Goal: Information Seeking & Learning: Learn about a topic

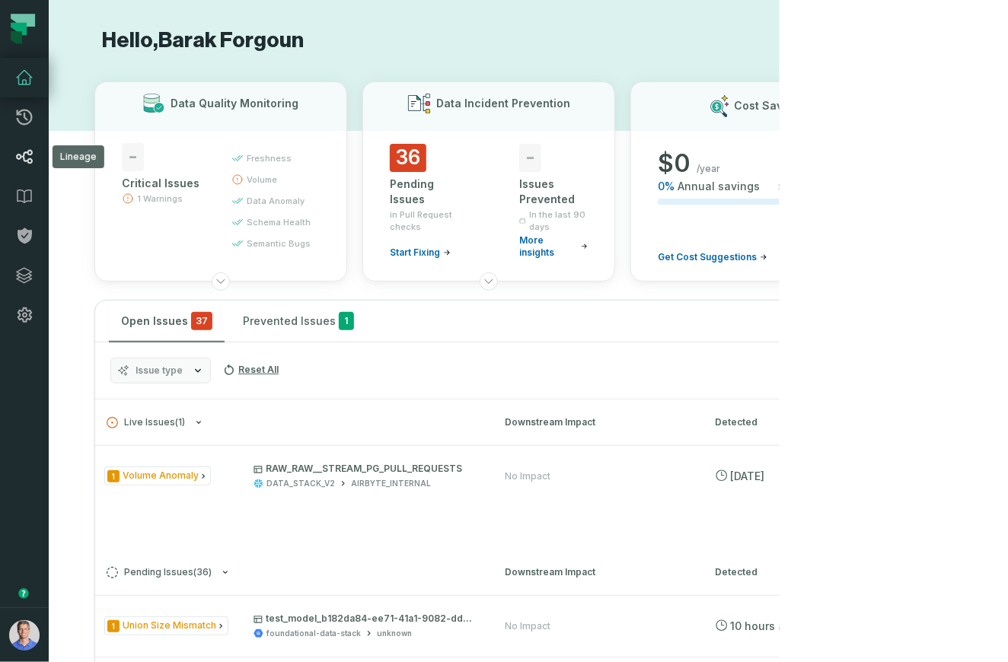
click at [29, 152] on icon at bounding box center [24, 157] width 17 height 14
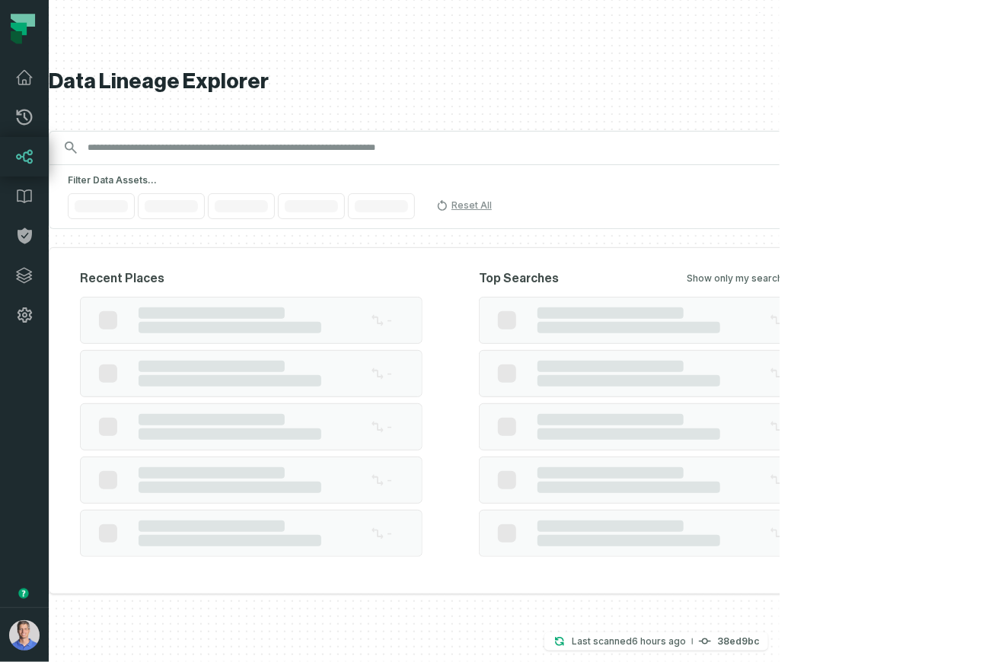
click at [456, 152] on input "Discovery Provider cmdk menu" at bounding box center [434, 148] width 713 height 24
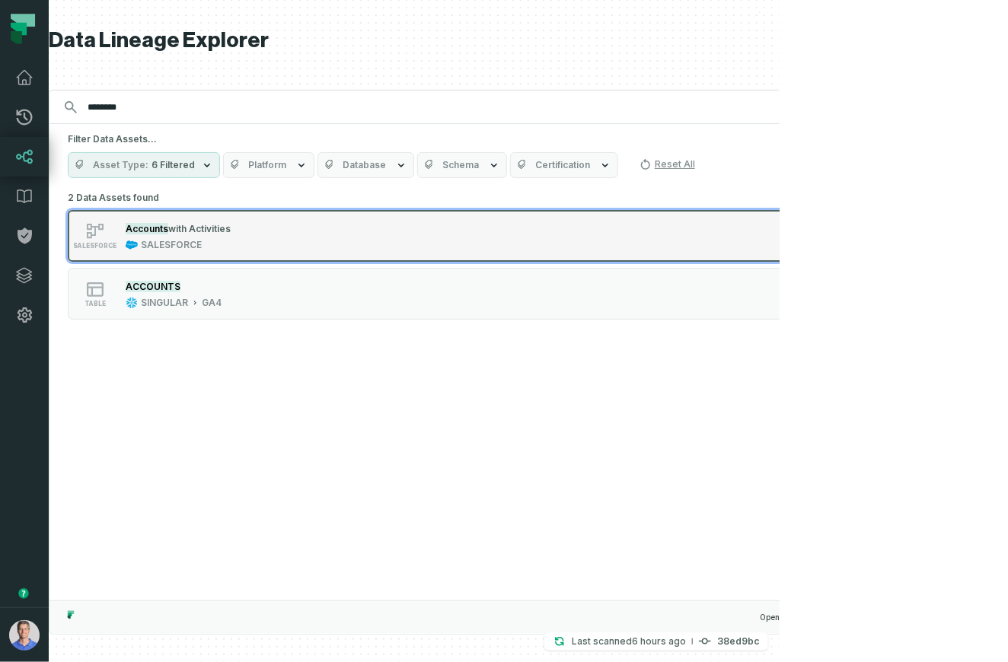
type input "********"
click at [168, 226] on mark "Accounts" at bounding box center [147, 228] width 43 height 11
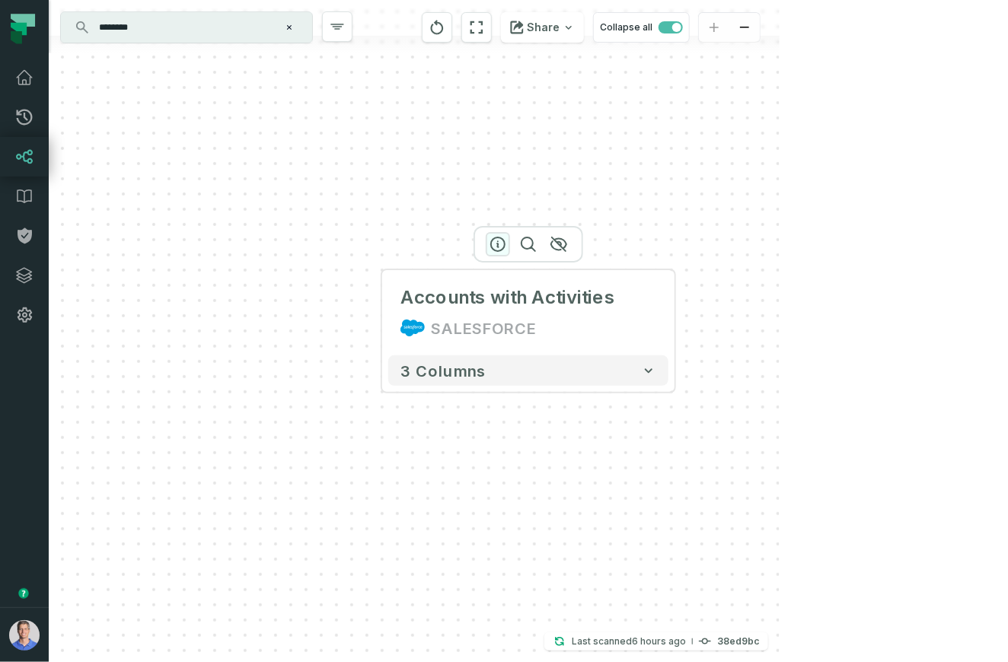
click at [504, 246] on icon "button" at bounding box center [498, 245] width 14 height 14
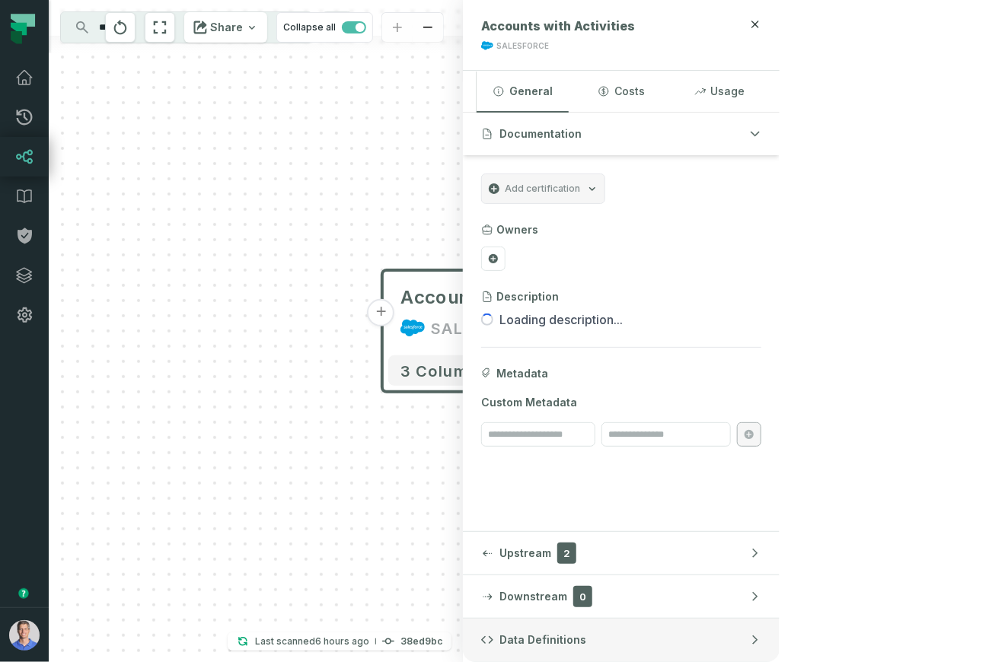
click at [586, 633] on span "Data Definitions" at bounding box center [542, 640] width 87 height 15
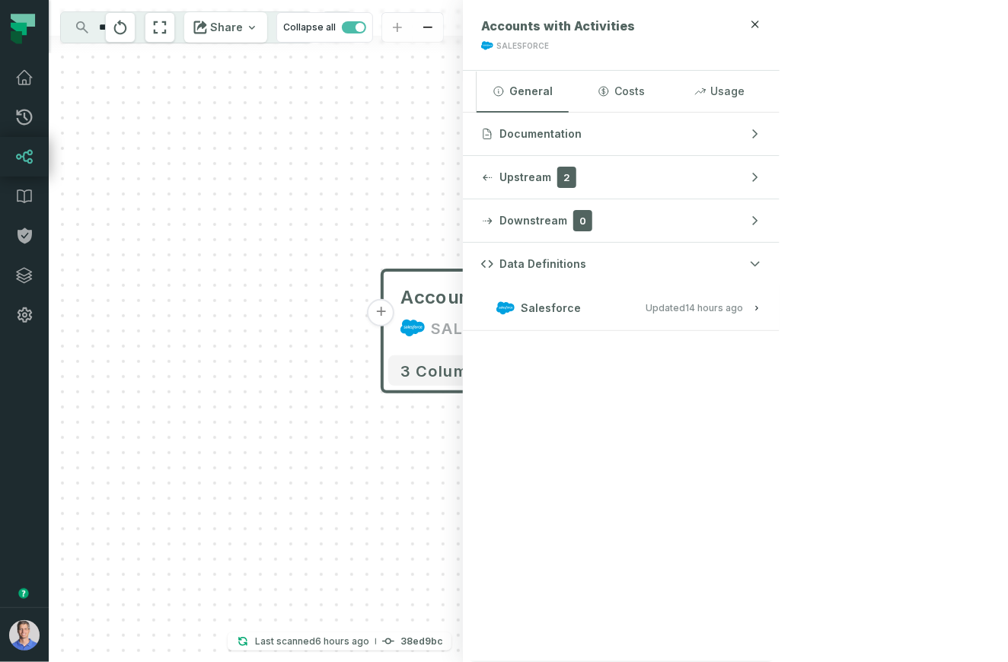
click at [761, 315] on button "Salesforce Updated 9/4/2025, 1:01:31 AM" at bounding box center [621, 308] width 280 height 21
click at [129, 27] on icon "reset" at bounding box center [120, 27] width 17 height 18
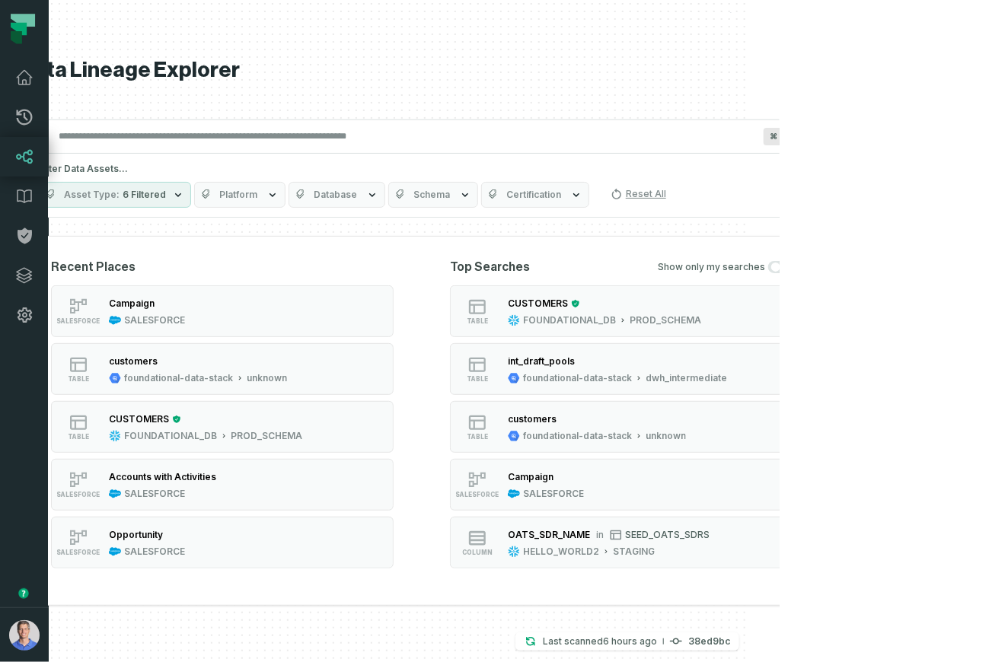
click at [506, 137] on input "Discovery Provider cmdk menu" at bounding box center [405, 136] width 713 height 24
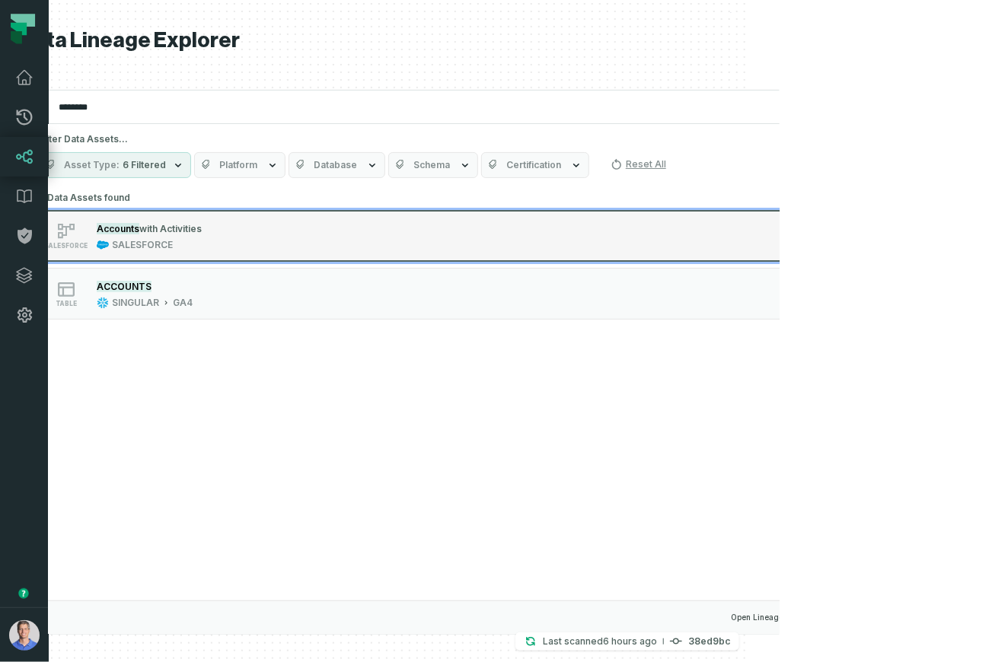
type input "********"
click at [368, 221] on div "SALESFORCE Accounts with Activities SALESFORCE" at bounding box center [232, 236] width 381 height 30
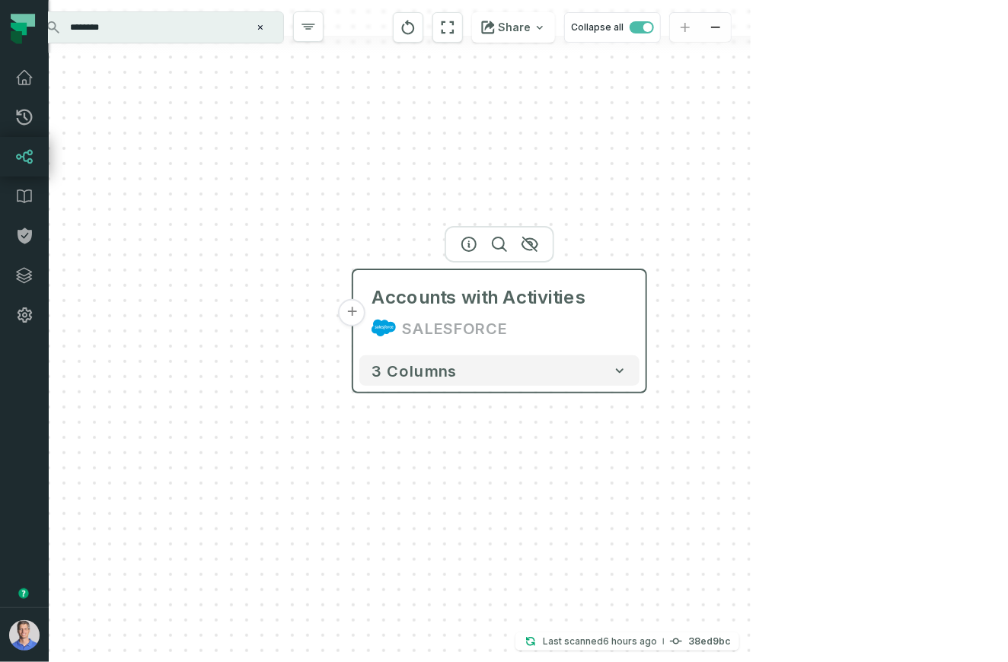
click at [356, 311] on button "+" at bounding box center [352, 312] width 27 height 27
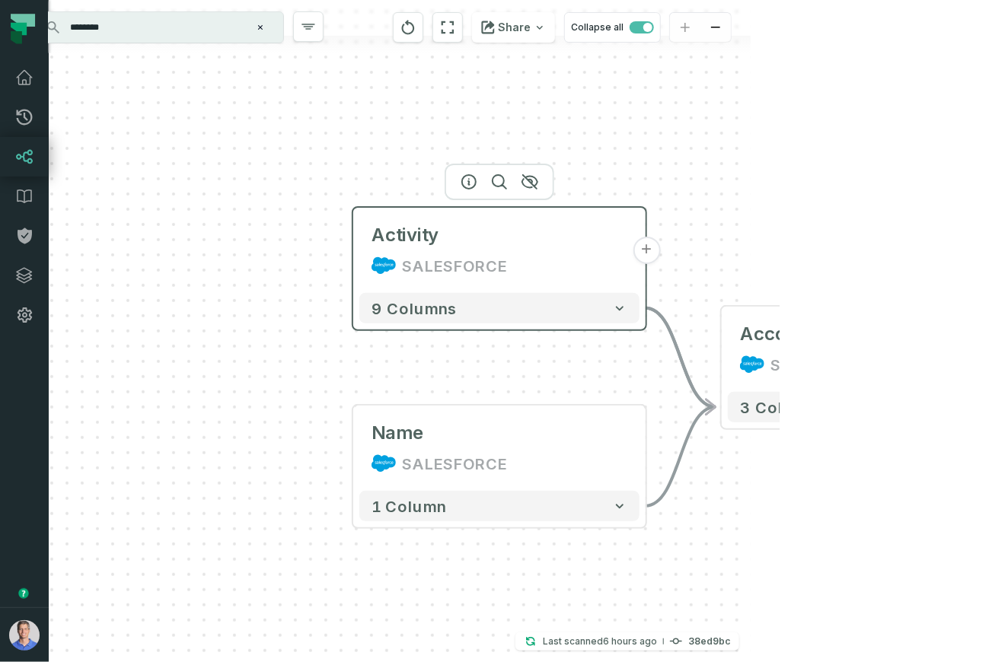
click at [381, 254] on icon at bounding box center [384, 266] width 24 height 24
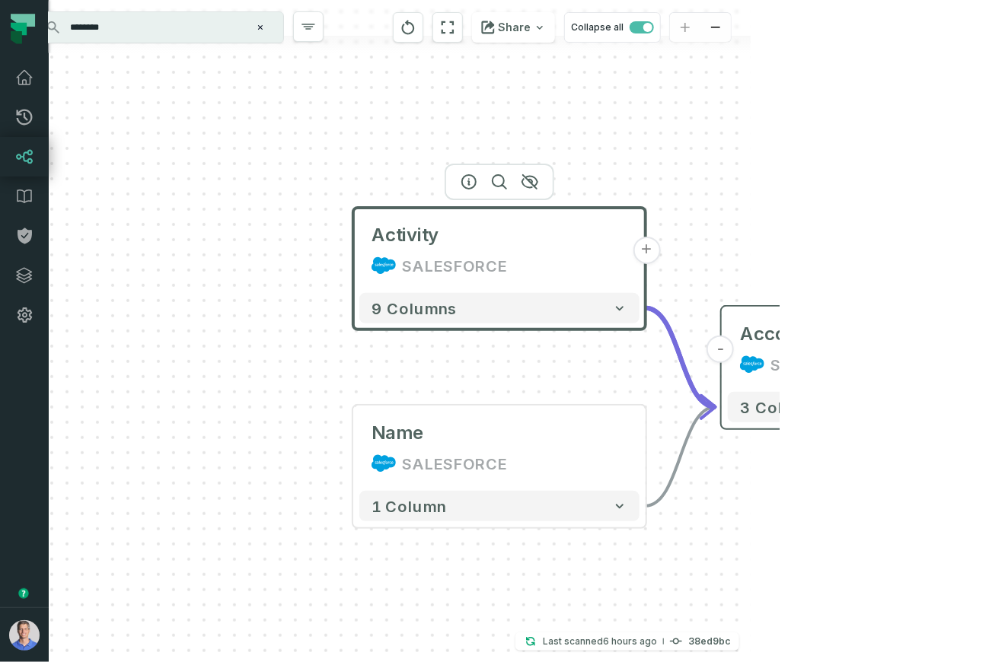
click at [818, 385] on div "Accounts with Activities SALESFORCE" at bounding box center [868, 349] width 280 height 73
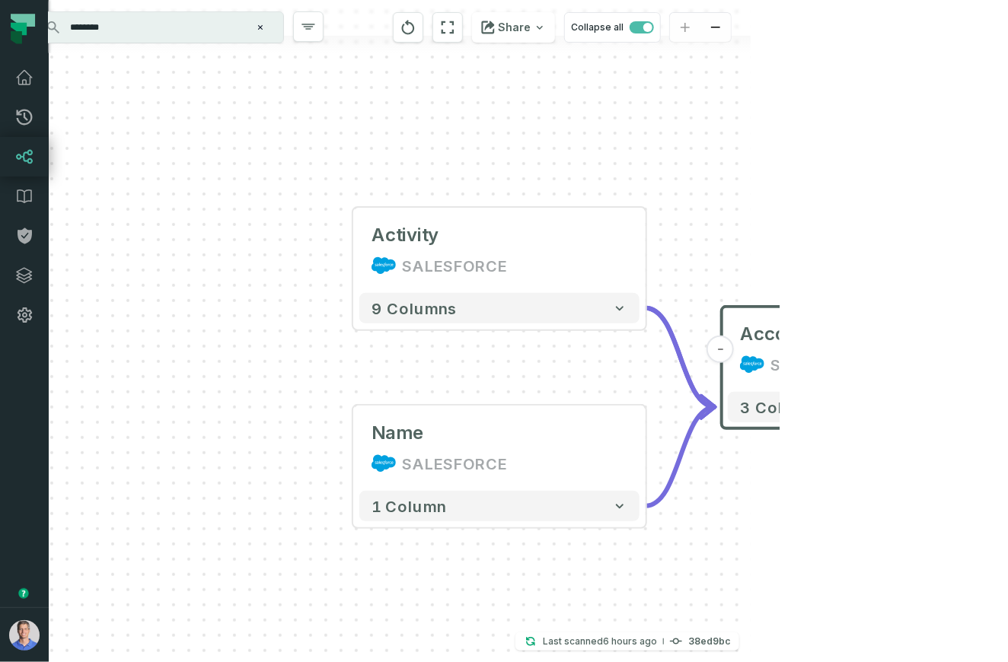
click at [841, 282] on icon "button" at bounding box center [837, 281] width 18 height 18
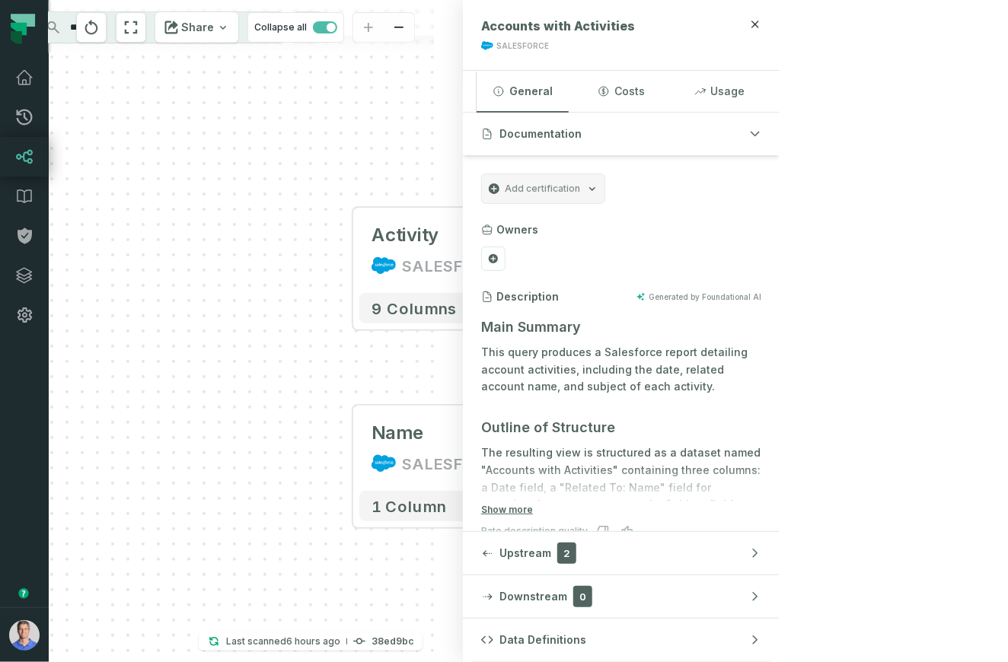
drag, startPoint x: 925, startPoint y: 640, endPoint x: 924, endPoint y: 588, distance: 51.8
click at [780, 640] on button "Data Definitions" at bounding box center [621, 640] width 317 height 43
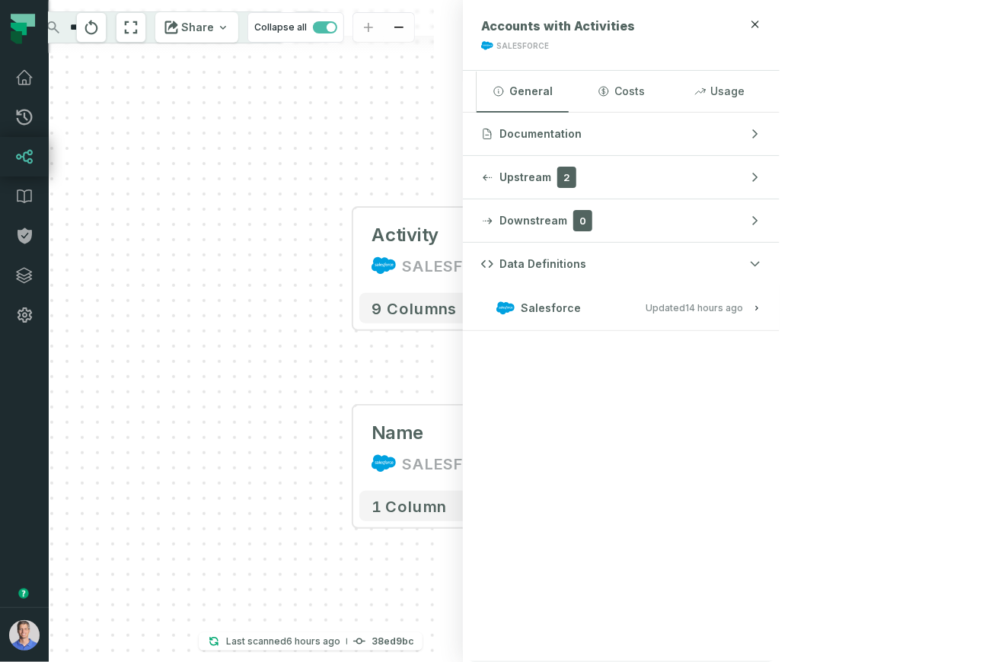
click at [761, 313] on button "Salesforce Updated 9/4/2025, 1:01:31 AM" at bounding box center [621, 308] width 280 height 21
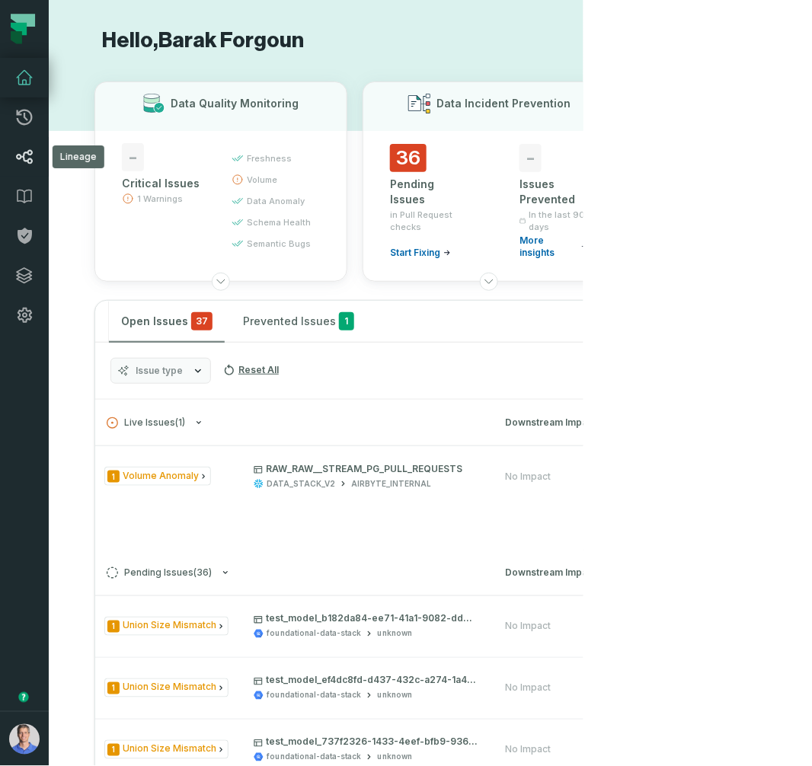
click at [27, 145] on link "Lineage" at bounding box center [24, 157] width 49 height 40
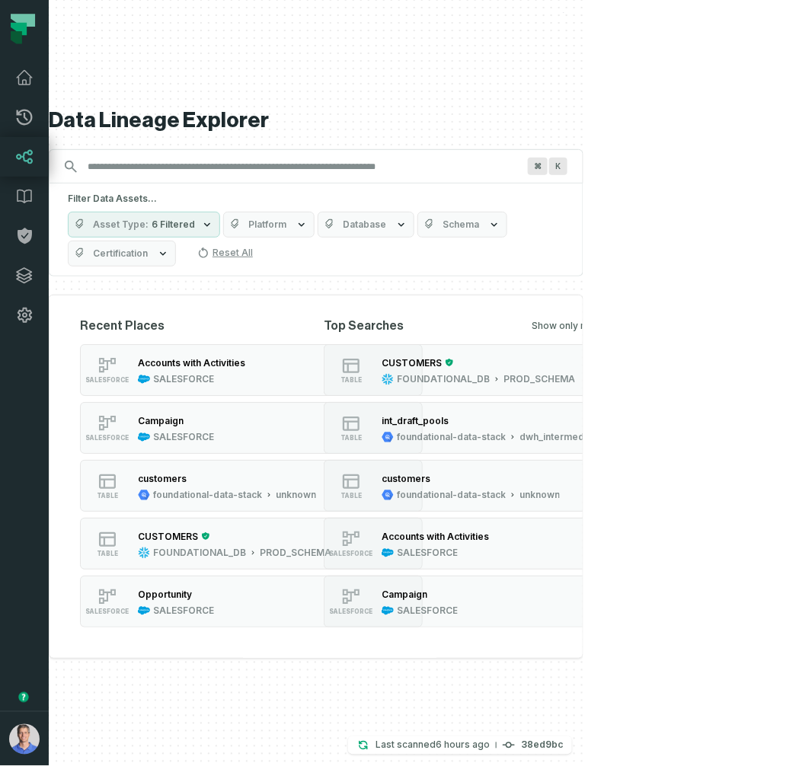
click at [284, 179] on input "Discovery Provider cmdk menu" at bounding box center [302, 167] width 448 height 24
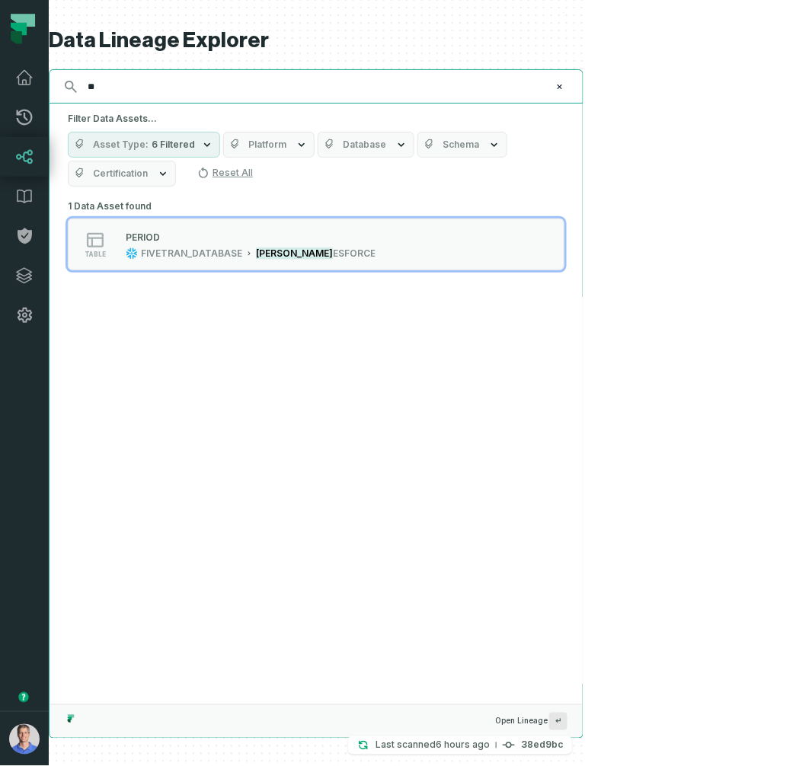
type input "*"
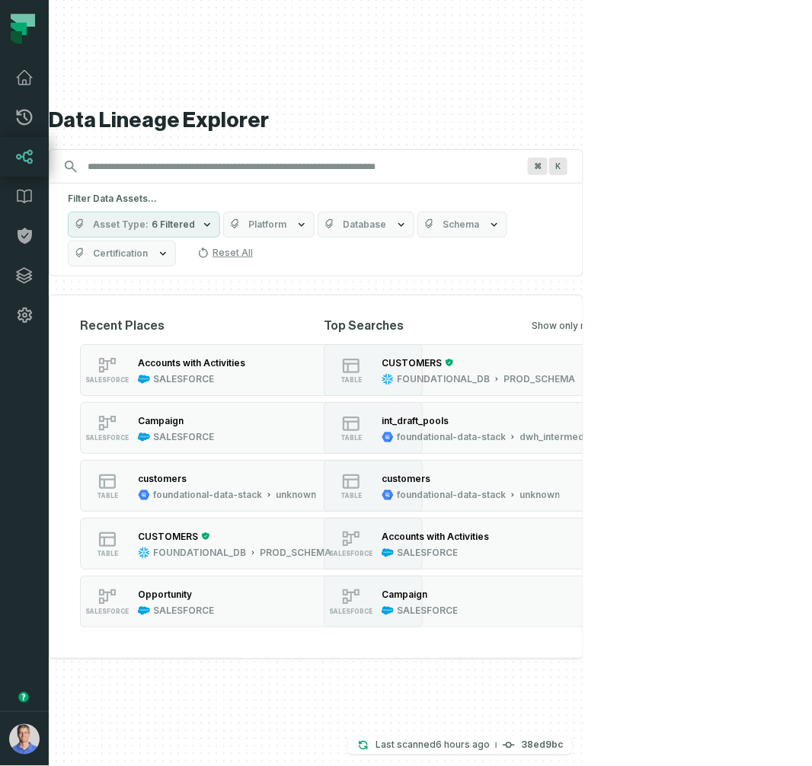
click at [257, 231] on span "Platform" at bounding box center [267, 225] width 38 height 12
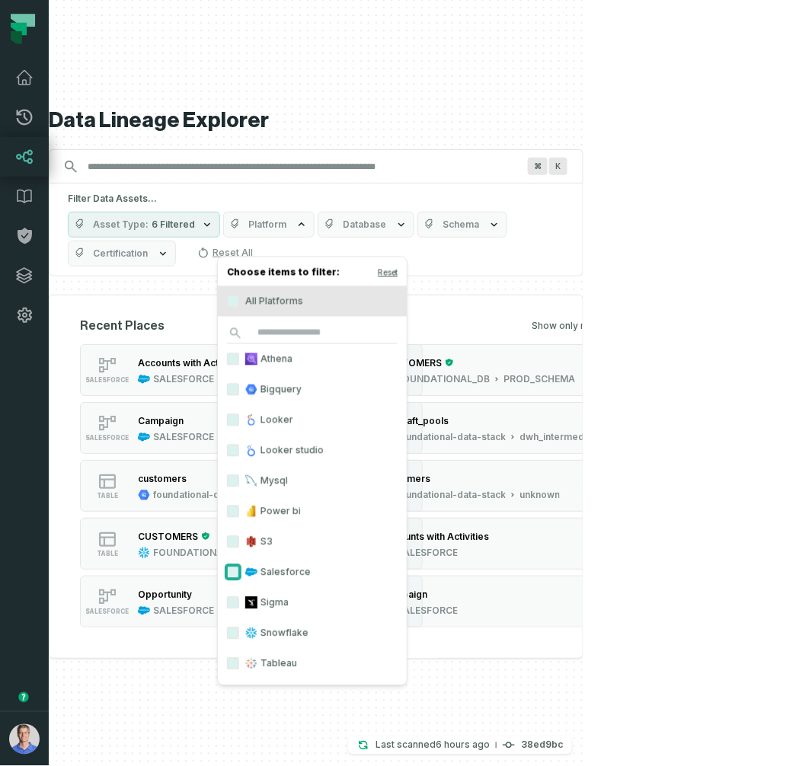
click at [235, 567] on button "Salesforce" at bounding box center [233, 572] width 12 height 12
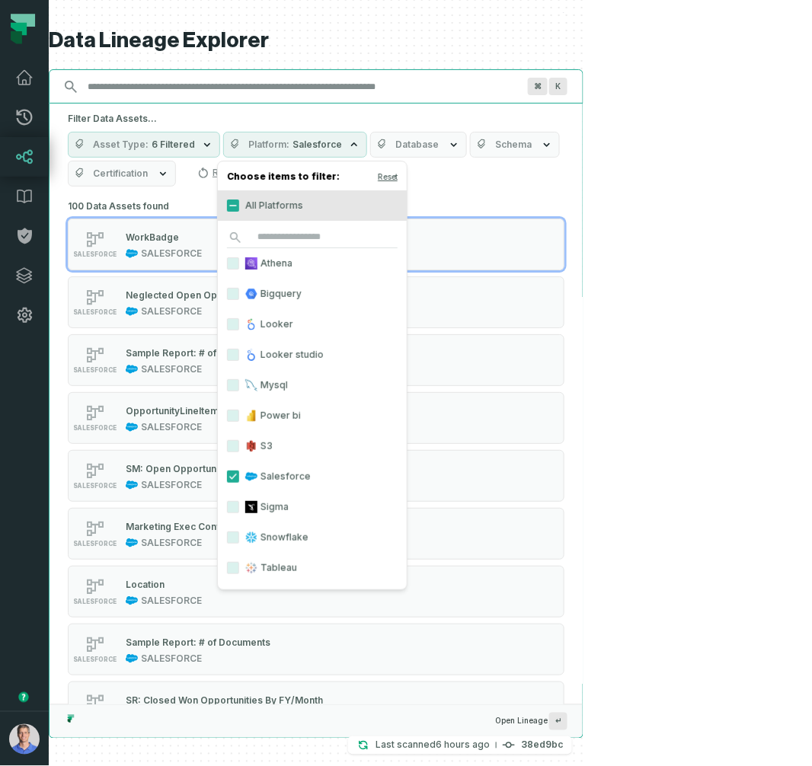
click at [170, 94] on input "Discovery Provider cmdk menu" at bounding box center [302, 87] width 448 height 24
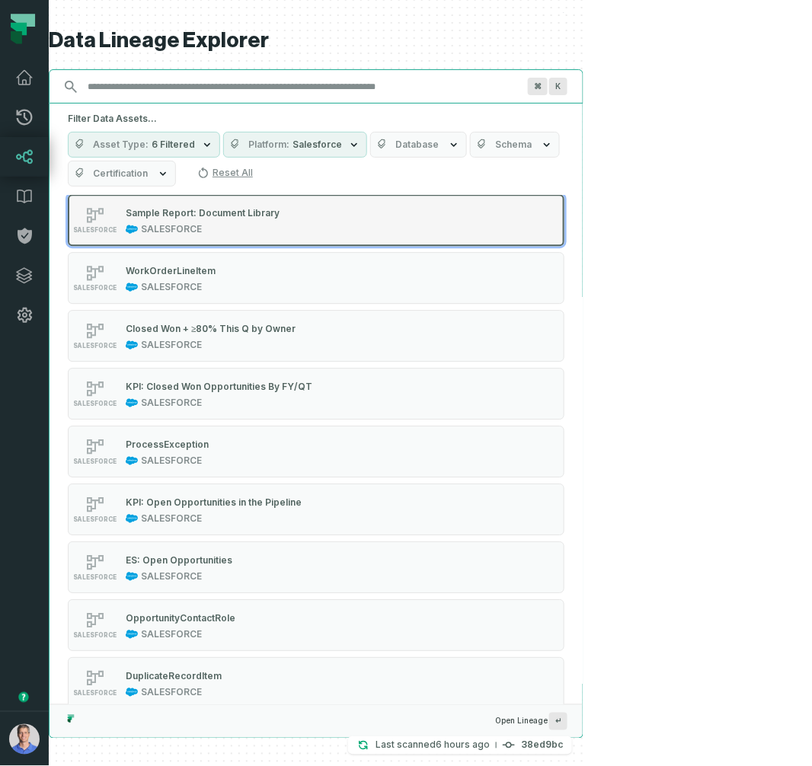
scroll to position [1861, 0]
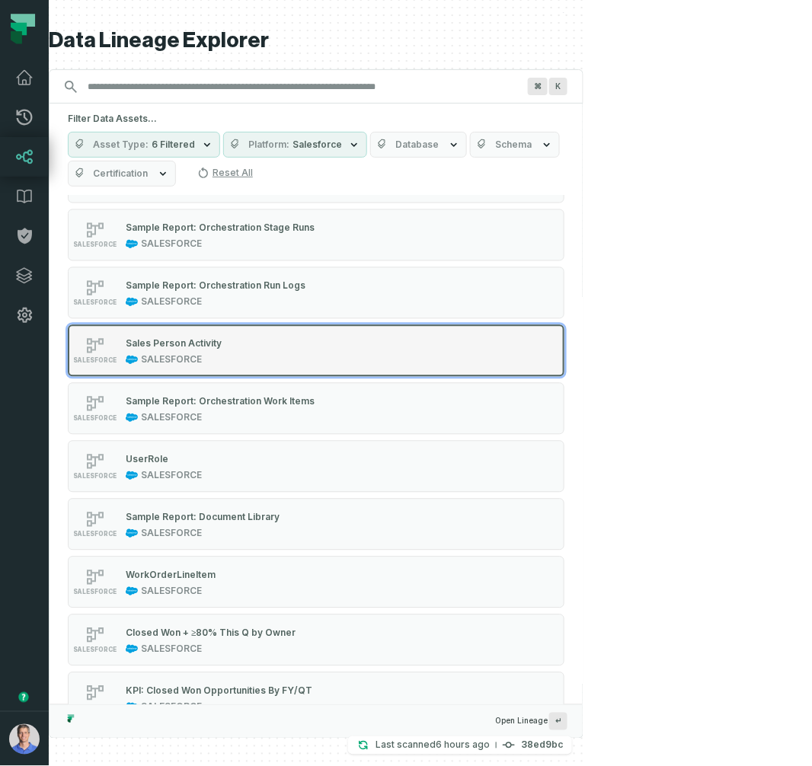
click at [162, 338] on div "Sales Person Activity" at bounding box center [174, 343] width 96 height 11
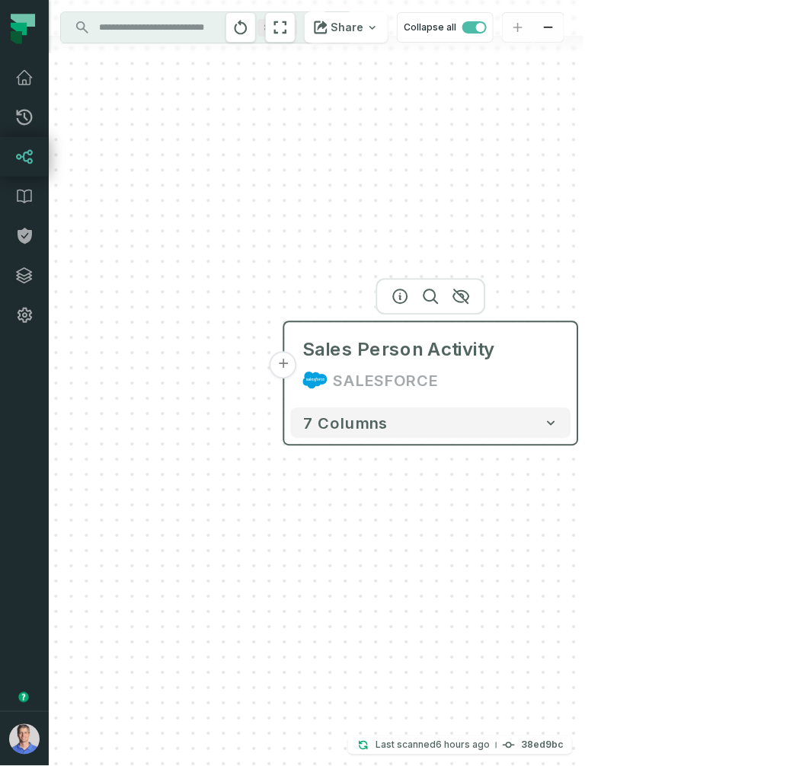
click at [287, 368] on button "+" at bounding box center [283, 365] width 27 height 27
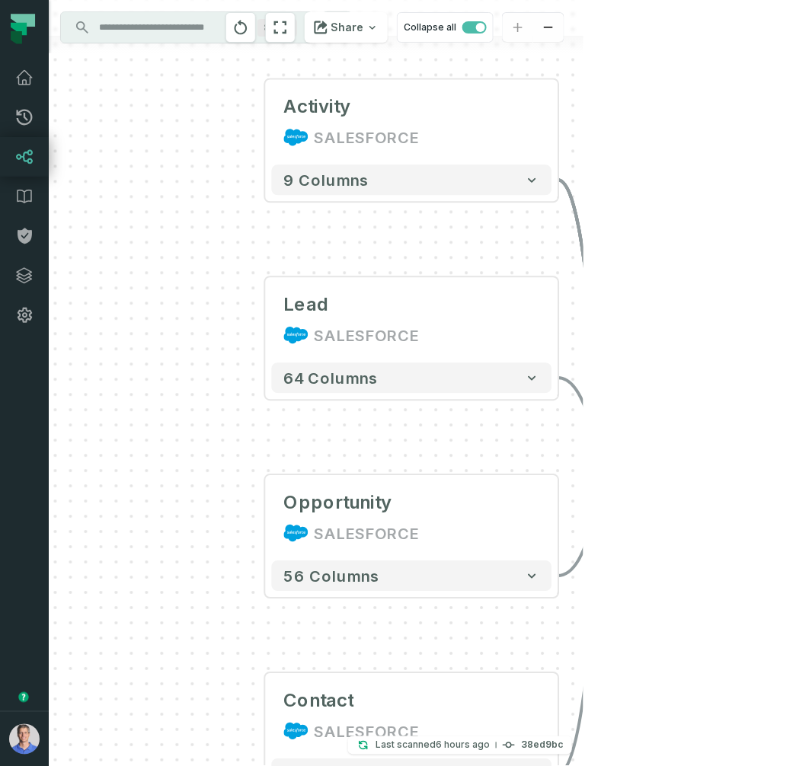
drag, startPoint x: 210, startPoint y: 289, endPoint x: 177, endPoint y: 258, distance: 45.2
click at [178, 260] on div "Activity SALESFORCE + 9 columns Lead SALESFORCE + 64 columns Opportunity SALESF…" at bounding box center [316, 383] width 534 height 766
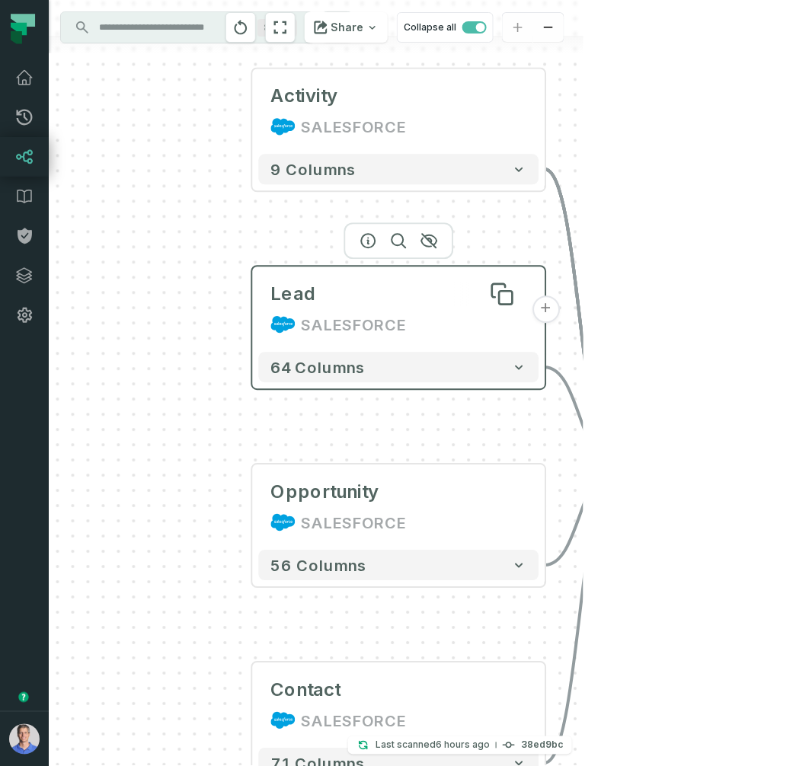
click at [361, 287] on div "Lead" at bounding box center [399, 294] width 256 height 24
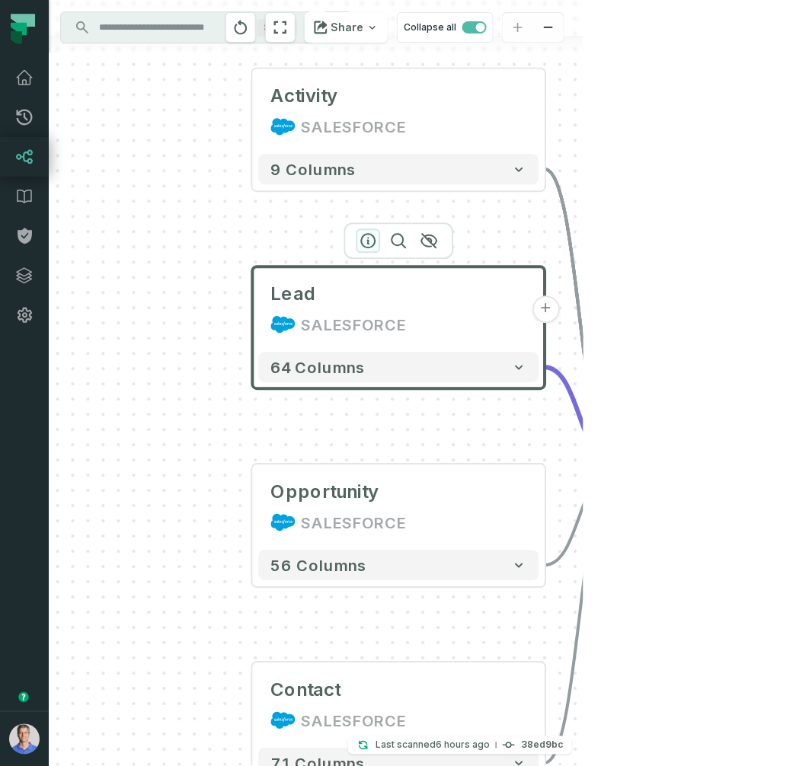
click at [365, 241] on icon "button" at bounding box center [368, 241] width 18 height 18
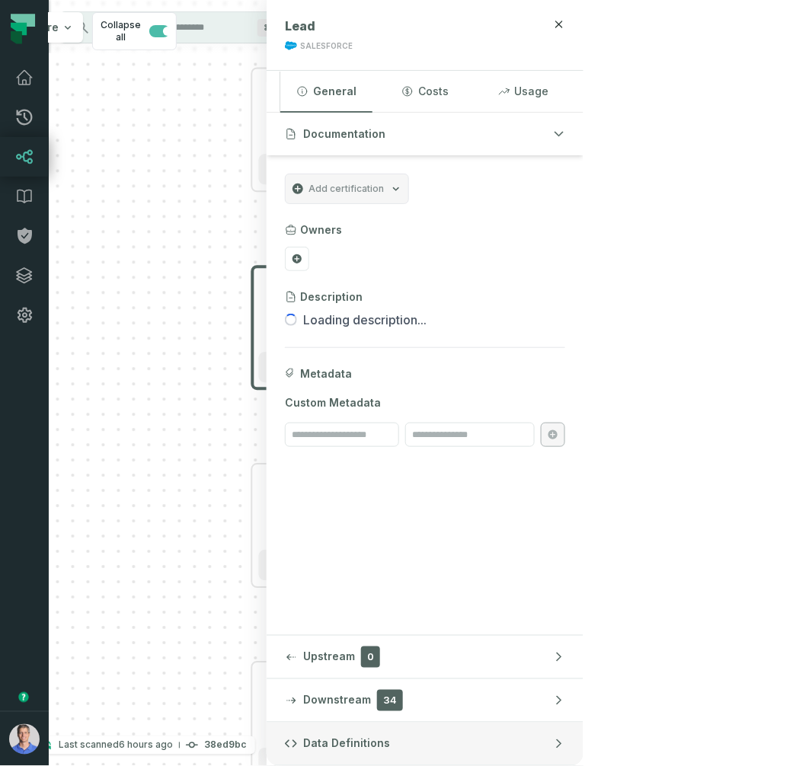
click at [583, 733] on button "Data Definitions" at bounding box center [424, 744] width 317 height 43
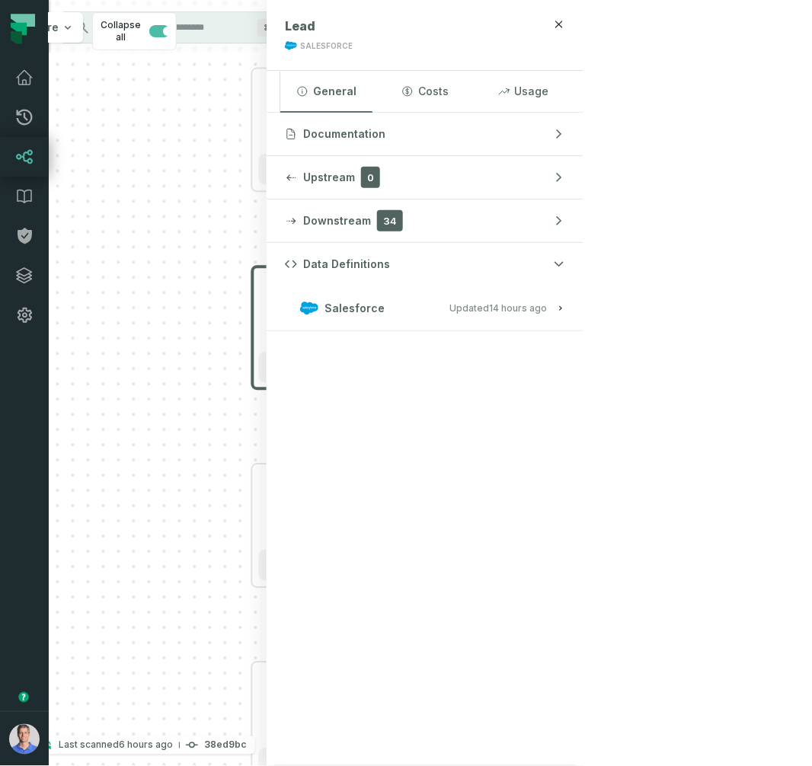
click at [565, 315] on button "Salesforce Updated [DATE] 1:01:31 AM" at bounding box center [425, 308] width 280 height 21
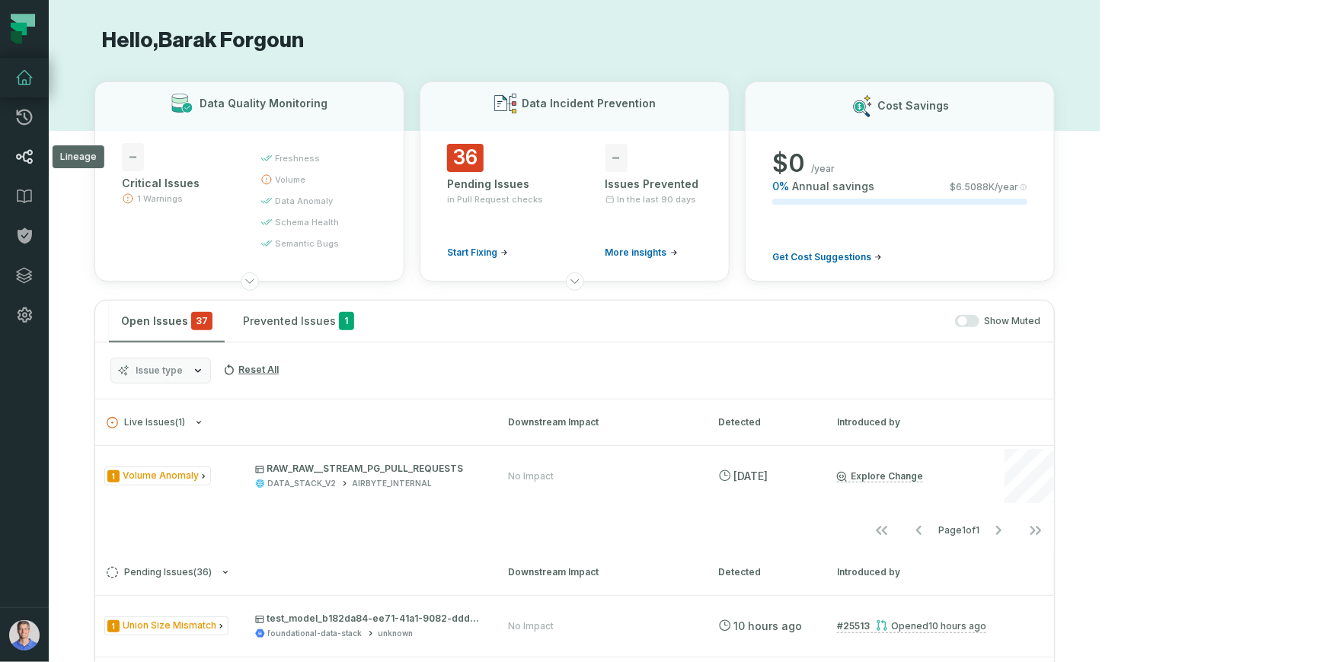
click at [27, 162] on icon at bounding box center [24, 157] width 18 height 18
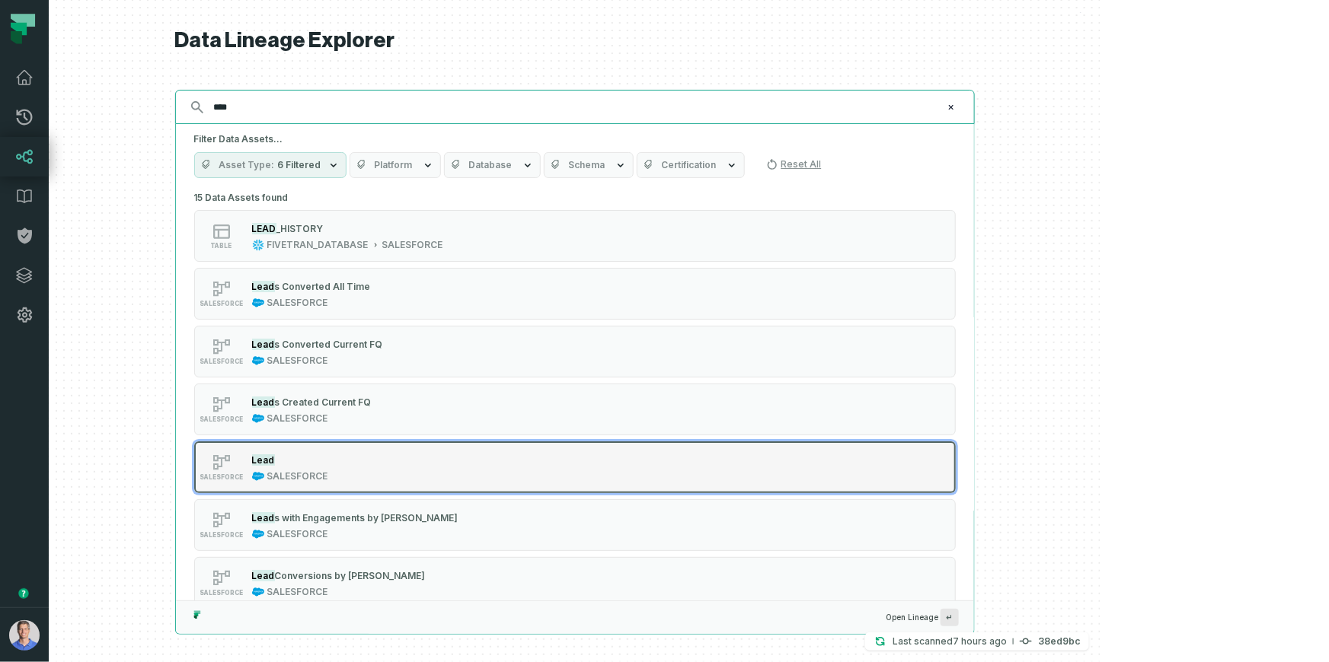
type input "****"
click at [328, 461] on div "Lead" at bounding box center [290, 459] width 76 height 15
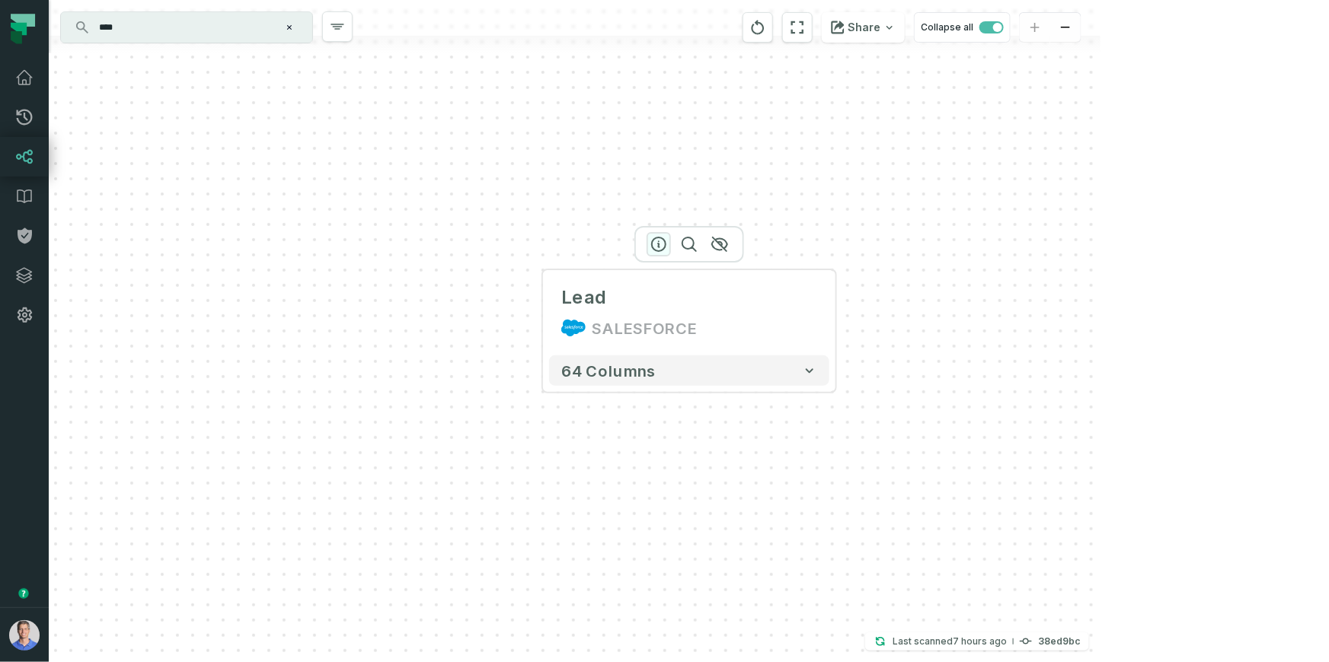
click at [657, 247] on icon "button" at bounding box center [658, 244] width 18 height 18
click at [661, 242] on icon "button" at bounding box center [658, 244] width 18 height 18
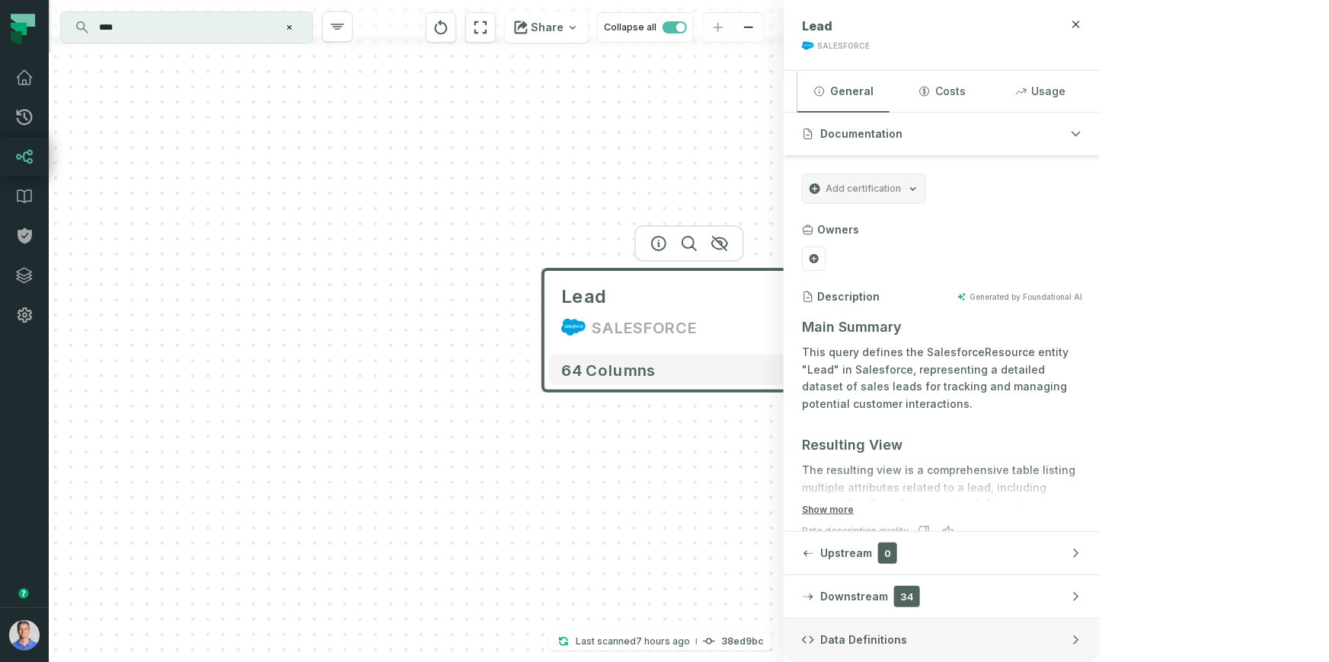
click at [1100, 625] on button "Data Definitions" at bounding box center [941, 640] width 317 height 43
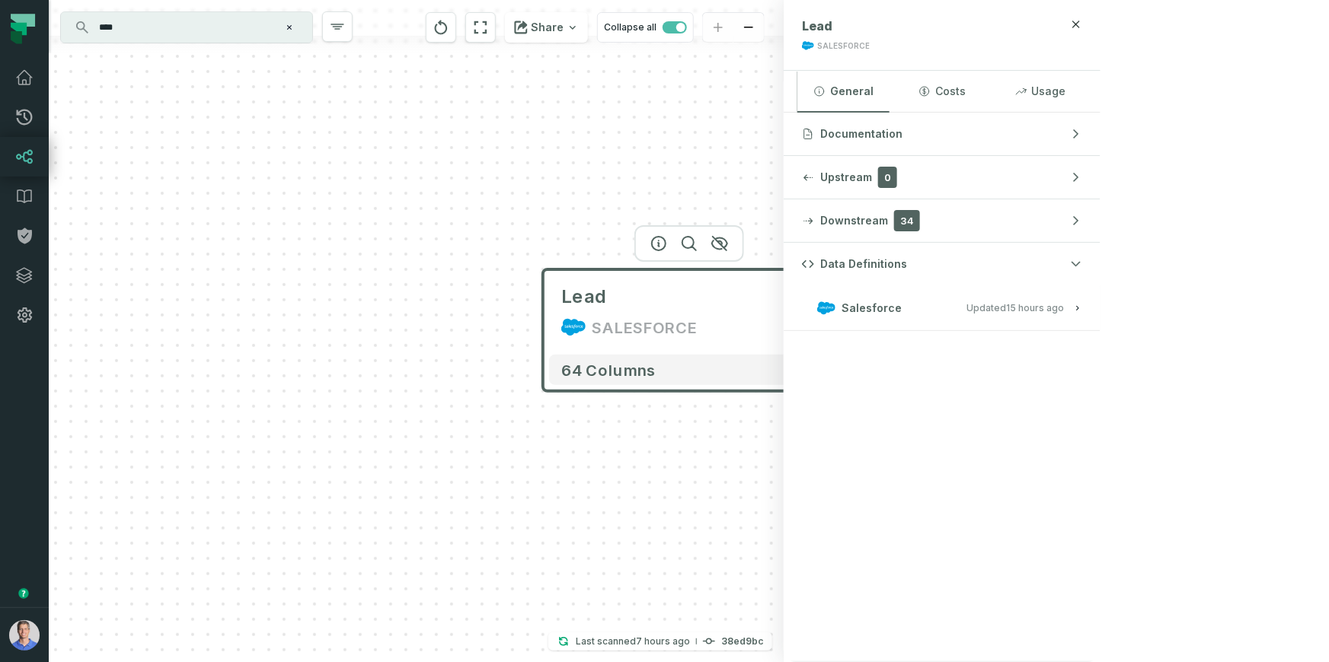
click at [1064, 305] on relative-time "[DATE] 1:01:31 AM" at bounding box center [1035, 307] width 58 height 11
click at [959, 361] on span "View this entity in source platform" at bounding box center [882, 359] width 154 height 14
click at [959, 352] on span "View this entity in source platform" at bounding box center [882, 359] width 154 height 14
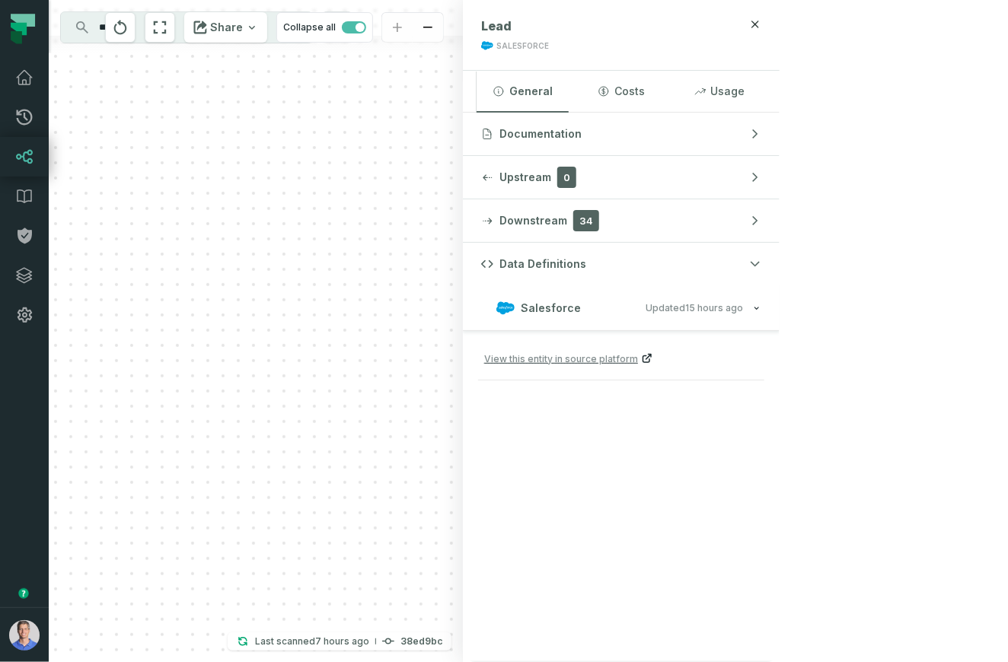
click at [638, 359] on span "View this entity in source platform" at bounding box center [561, 359] width 154 height 14
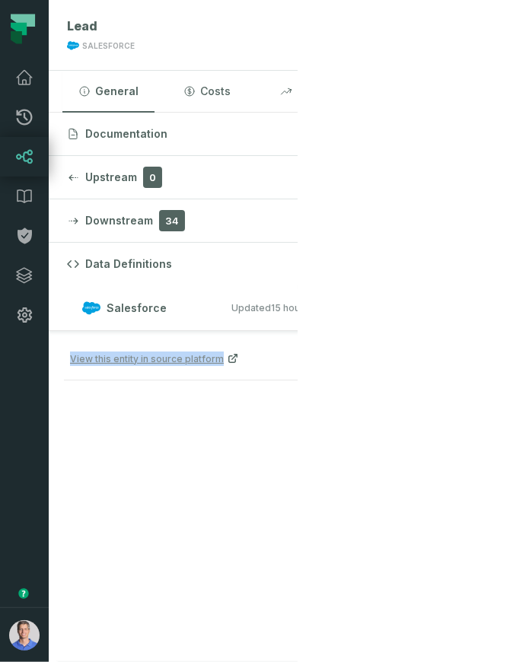
click at [49, 203] on div "Lead SALESFORCE + 64 columns" at bounding box center [49, 331] width 0 height 662
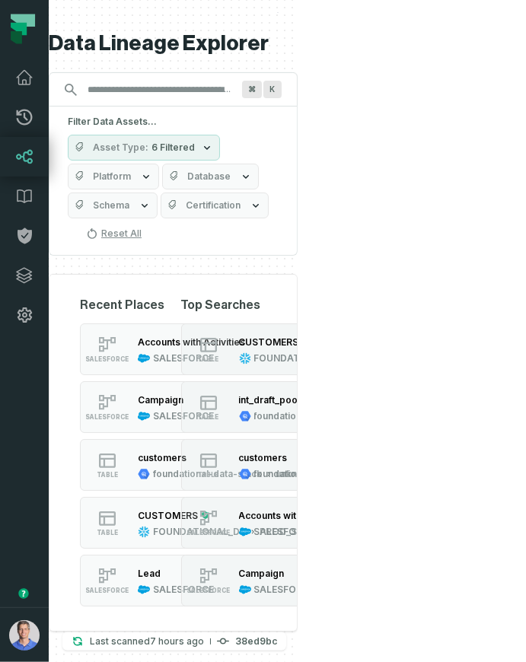
click at [298, 87] on div "Data Lineage Explorer Search for assets across the organization ⌘ K Filter Data…" at bounding box center [173, 331] width 249 height 662
click at [187, 555] on button "SALESFORCE Lead SALESFORCE" at bounding box center [251, 581] width 343 height 52
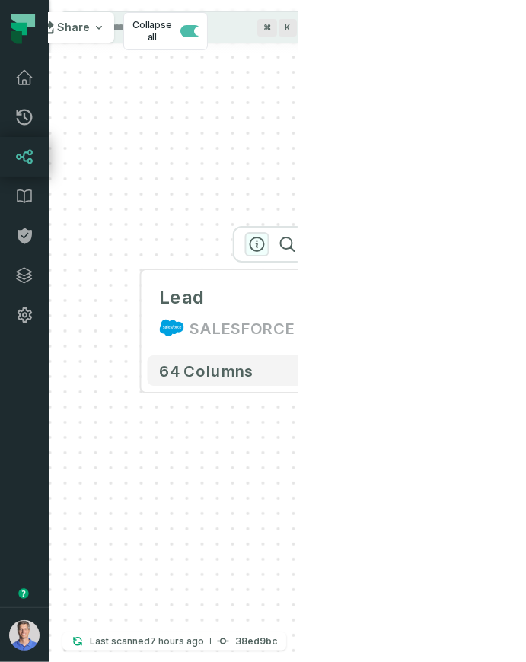
click at [262, 239] on icon "button" at bounding box center [257, 245] width 14 height 14
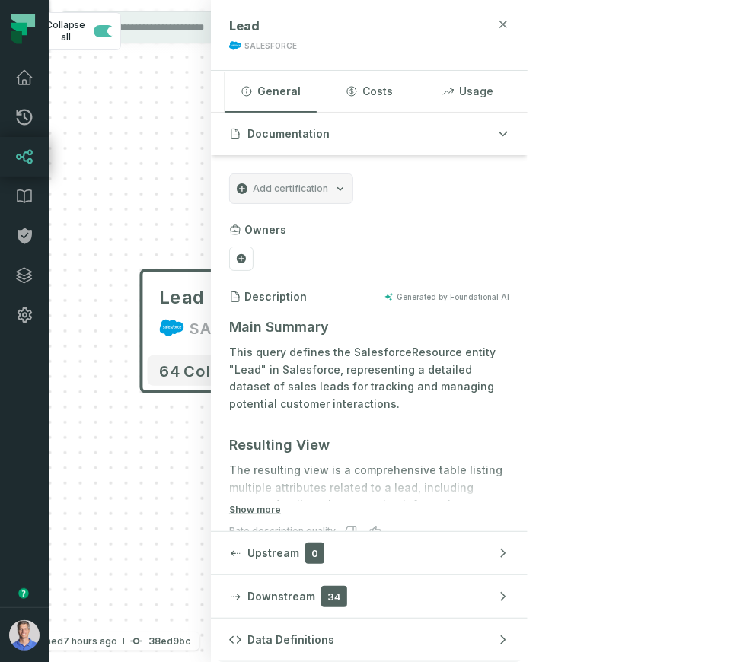
click at [507, 25] on icon "button" at bounding box center [503, 24] width 7 height 7
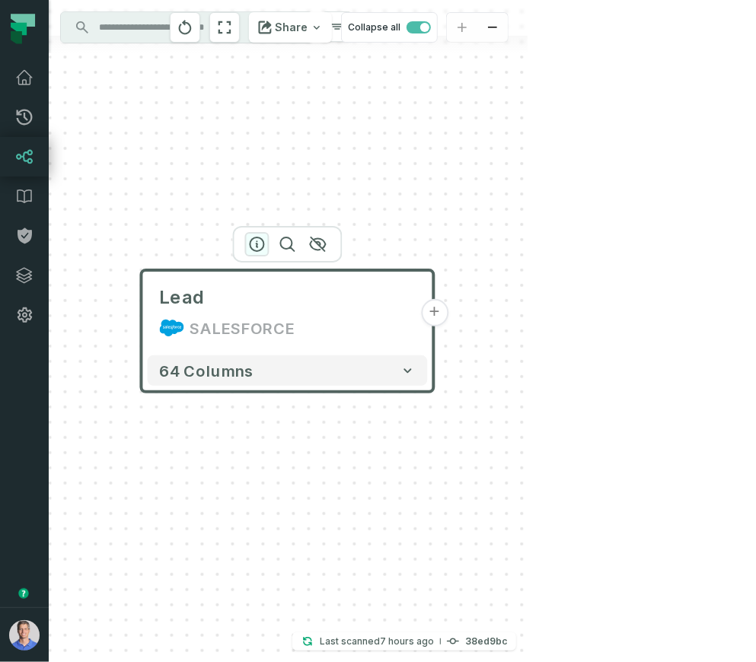
click at [255, 242] on icon "button" at bounding box center [257, 244] width 18 height 18
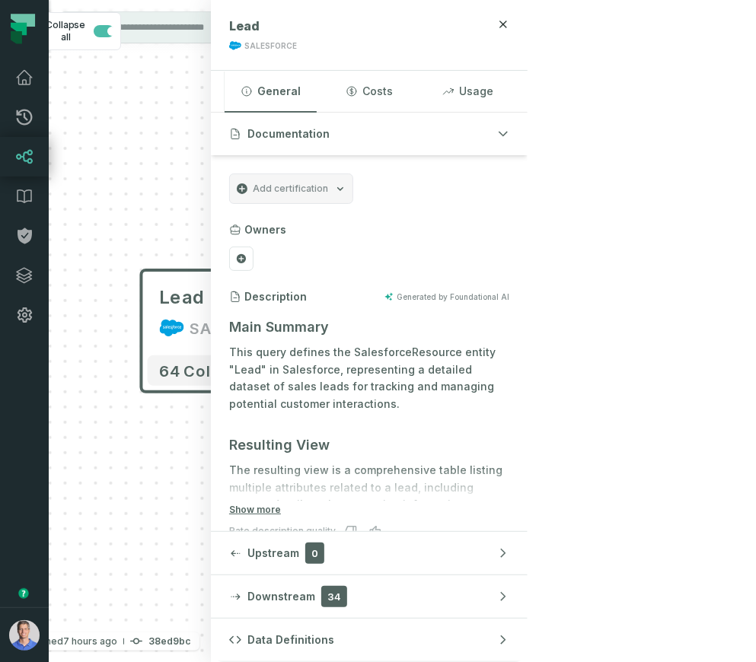
click at [211, 113] on div "Lead SALESFORCE + 64 columns" at bounding box center [130, 331] width 162 height 662
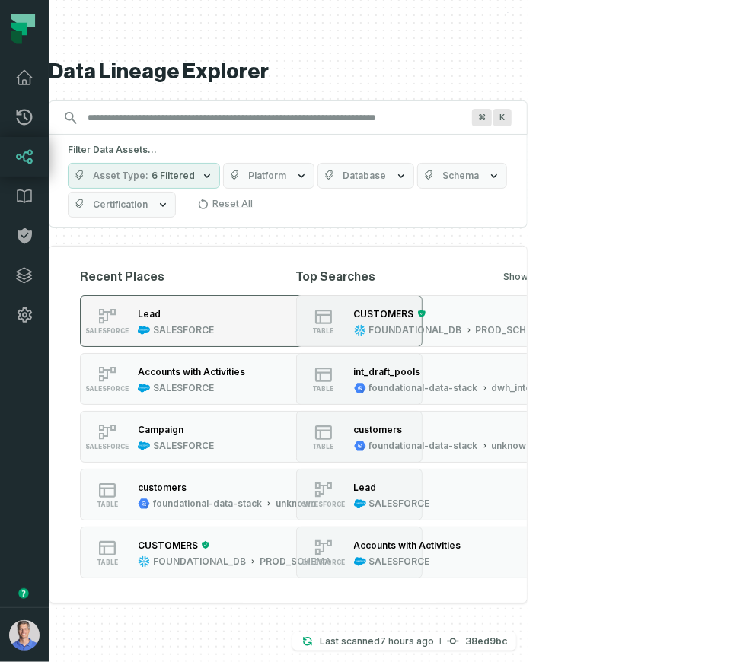
click at [269, 315] on button "SALESFORCE Lead SALESFORCE" at bounding box center [251, 321] width 343 height 52
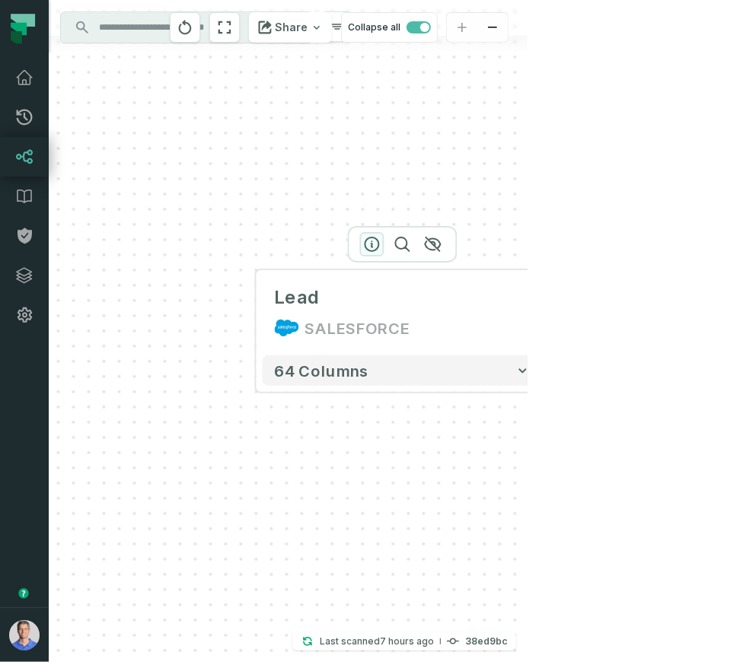
click at [373, 238] on icon "button" at bounding box center [372, 244] width 18 height 18
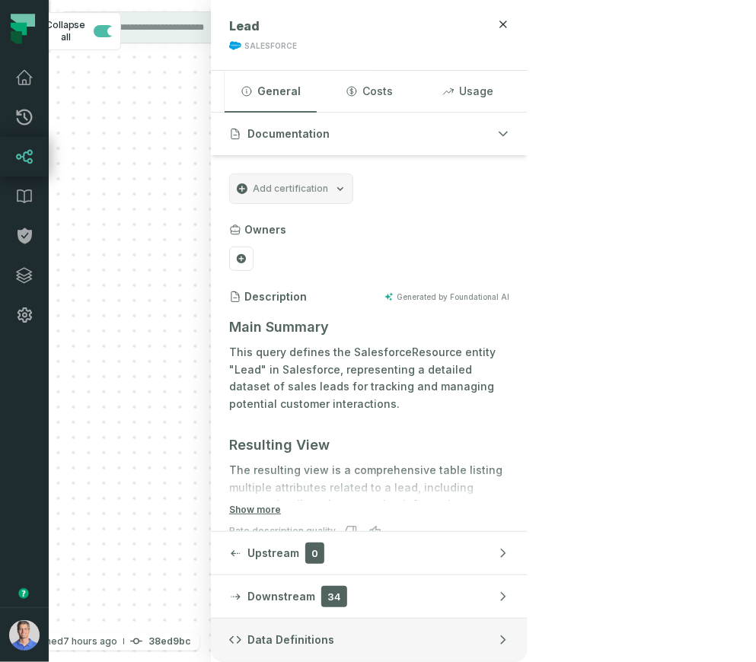
click at [528, 637] on button "Data Definitions" at bounding box center [369, 640] width 317 height 43
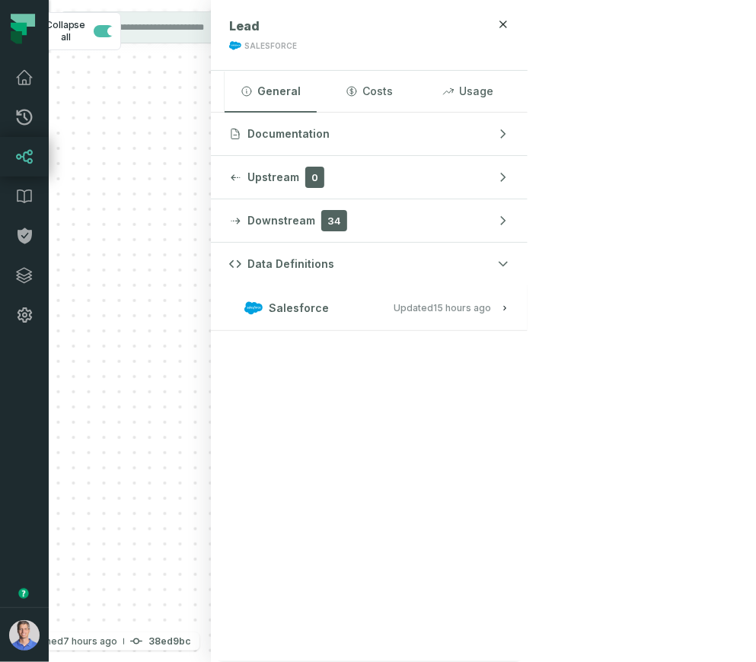
click at [509, 314] on button "Salesforce Updated [DATE] 1:01:31 AM" at bounding box center [369, 308] width 280 height 21
click at [117, 649] on p "Last scanned [DATE] 9:07:23 AM" at bounding box center [60, 641] width 114 height 15
